Goal: Use online tool/utility: Use online tool/utility

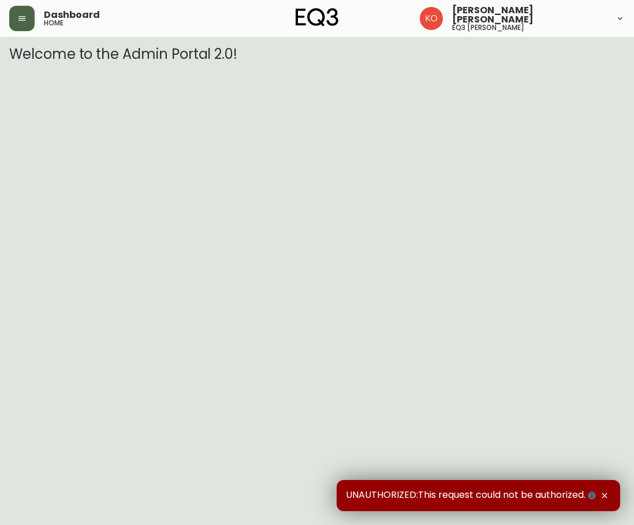
click at [25, 20] on icon "button" at bounding box center [21, 18] width 7 height 5
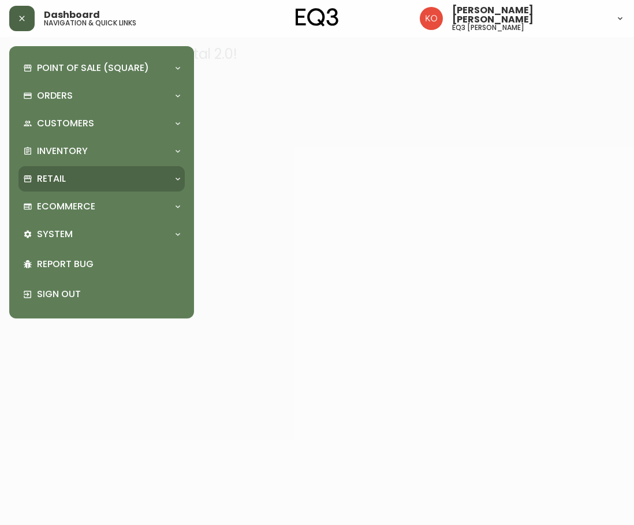
click at [66, 174] on div "Retail" at bounding box center [95, 179] width 145 height 13
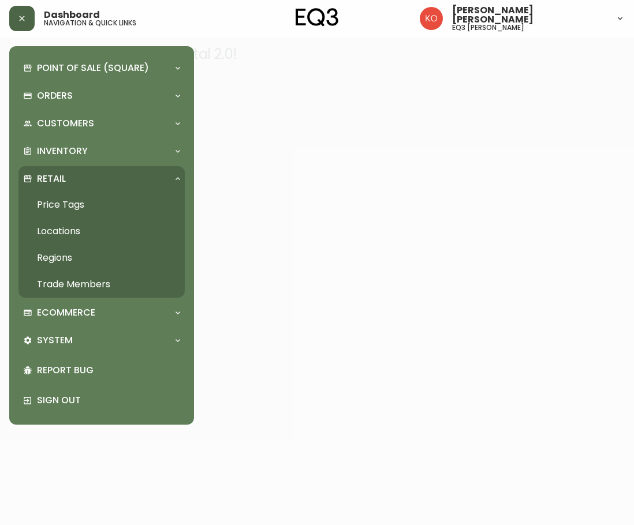
click at [65, 206] on link "Price Tags" at bounding box center [101, 205] width 166 height 27
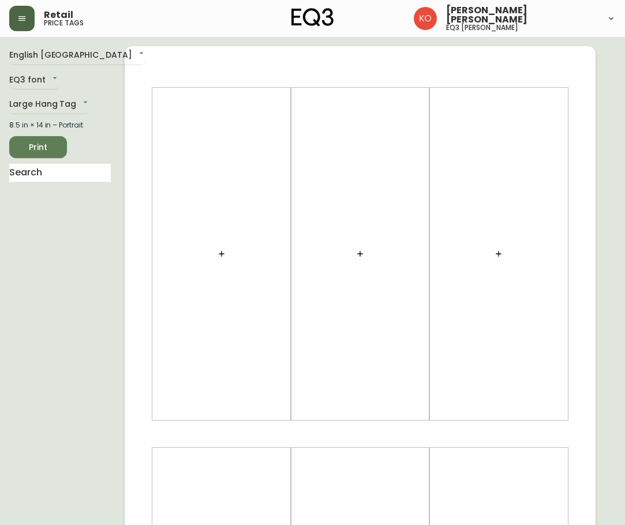
click at [73, 44] on main "English [GEOGRAPHIC_DATA] en_CA EQ3 font EQ3 Large Hang Tag large 8.5 in × 14 i…" at bounding box center [312, 429] width 625 height 785
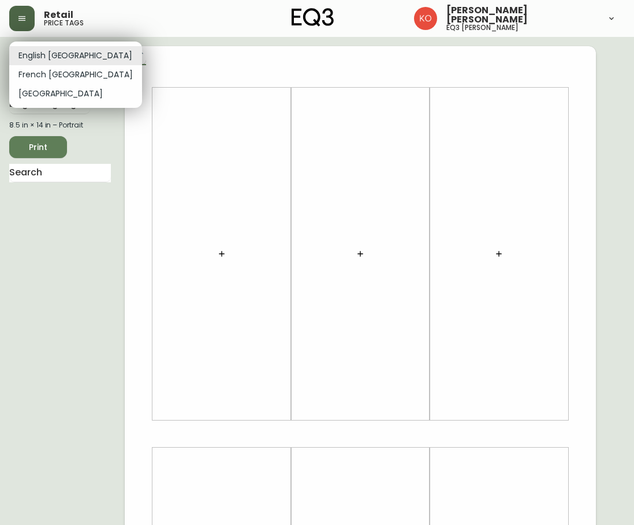
click at [77, 51] on body "Retail price tags [PERSON_NAME] [PERSON_NAME] eq3 laval - [PERSON_NAME] English…" at bounding box center [317, 411] width 634 height 822
click at [69, 74] on li "French [GEOGRAPHIC_DATA]" at bounding box center [75, 74] width 133 height 19
type input "fr_CA"
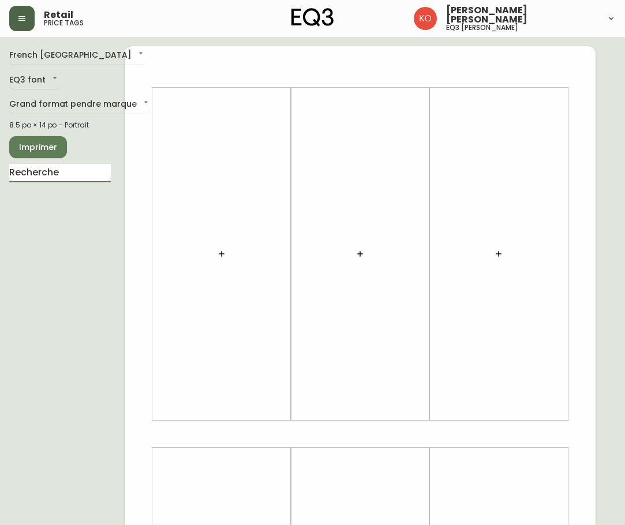
click at [71, 176] on input "text" at bounding box center [60, 173] width 102 height 18
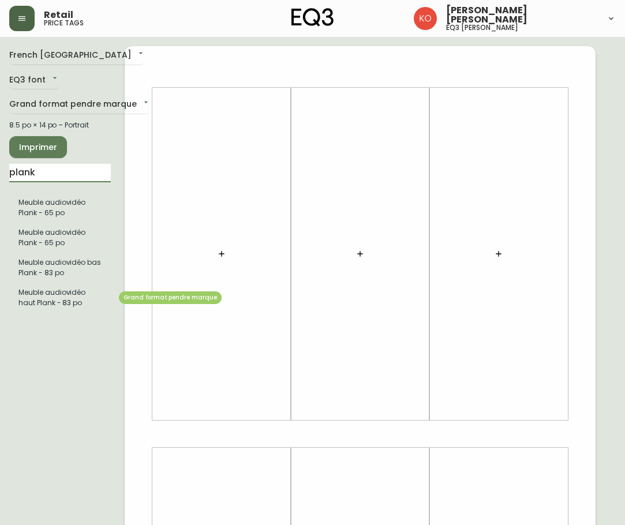
type input "plank"
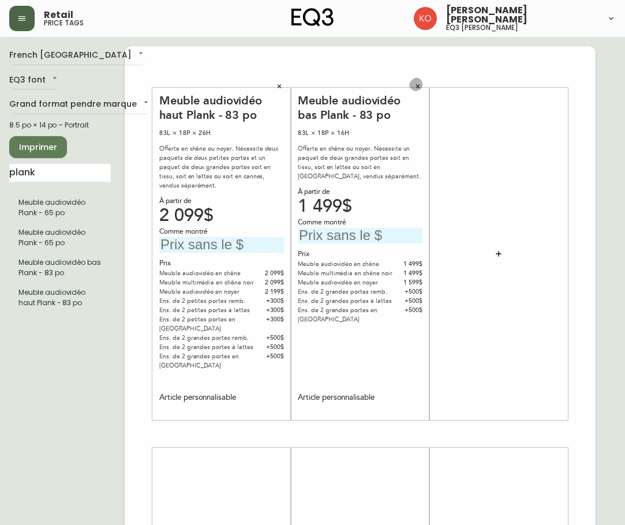
click at [418, 87] on icon "button" at bounding box center [417, 86] width 7 height 7
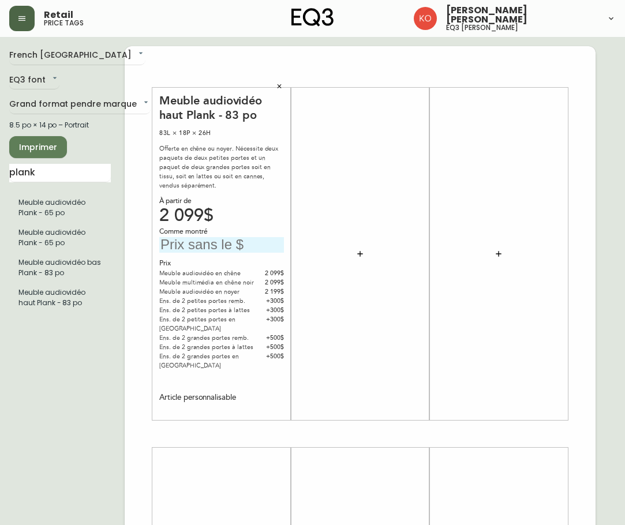
click at [189, 239] on input "text" at bounding box center [221, 245] width 125 height 16
click at [366, 335] on div at bounding box center [360, 254] width 125 height 321
click at [174, 237] on input "2999$" at bounding box center [221, 245] width 125 height 16
type input "3299$"
click at [9, 418] on div "French Canada fr_CA EQ3 font EQ3 Grand format pendre marque large 8.5 po × 14 p…" at bounding box center [66, 434] width 115 height 776
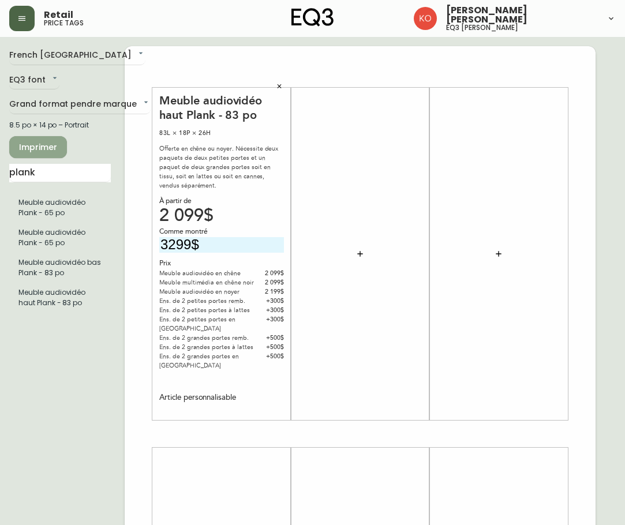
click at [50, 148] on span "Imprimer" at bounding box center [37, 147] width 39 height 14
click at [49, 155] on button "Imprimer" at bounding box center [38, 147] width 58 height 22
